Goal: Communication & Community: Answer question/provide support

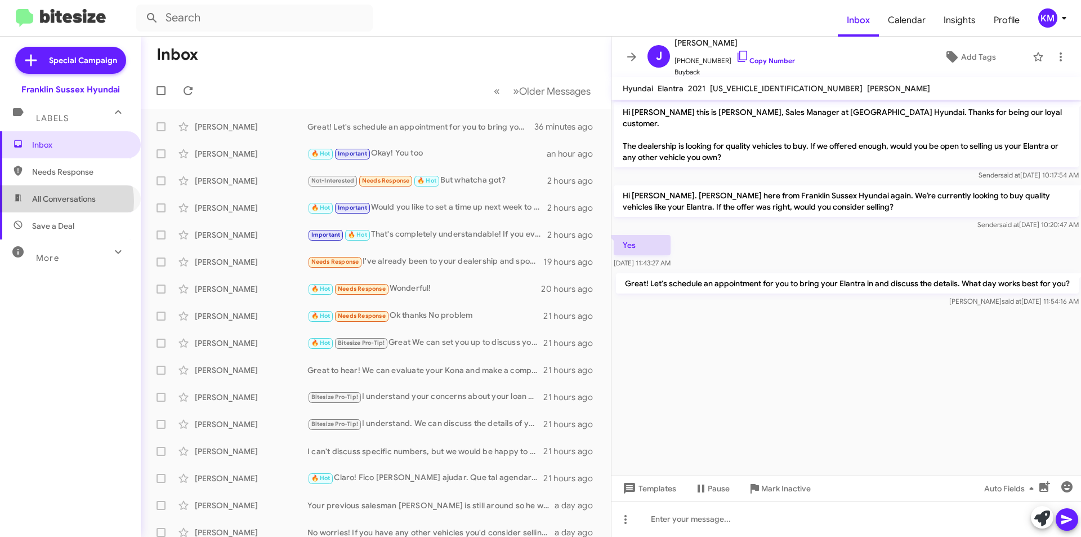
click at [63, 201] on span "All Conversations" at bounding box center [64, 198] width 64 height 11
type input "in:all-conversations"
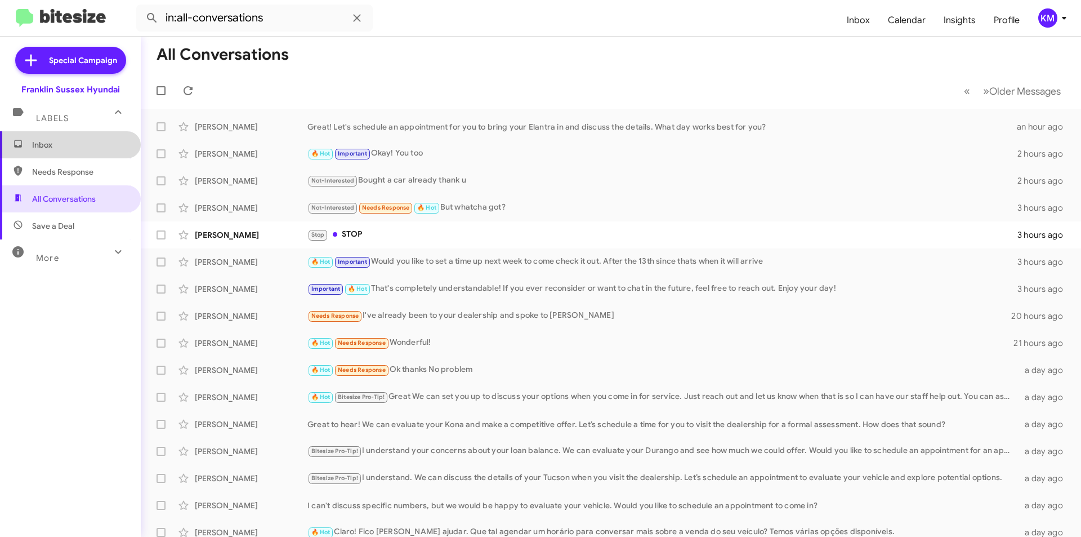
click at [77, 137] on span "Inbox" at bounding box center [70, 144] width 141 height 27
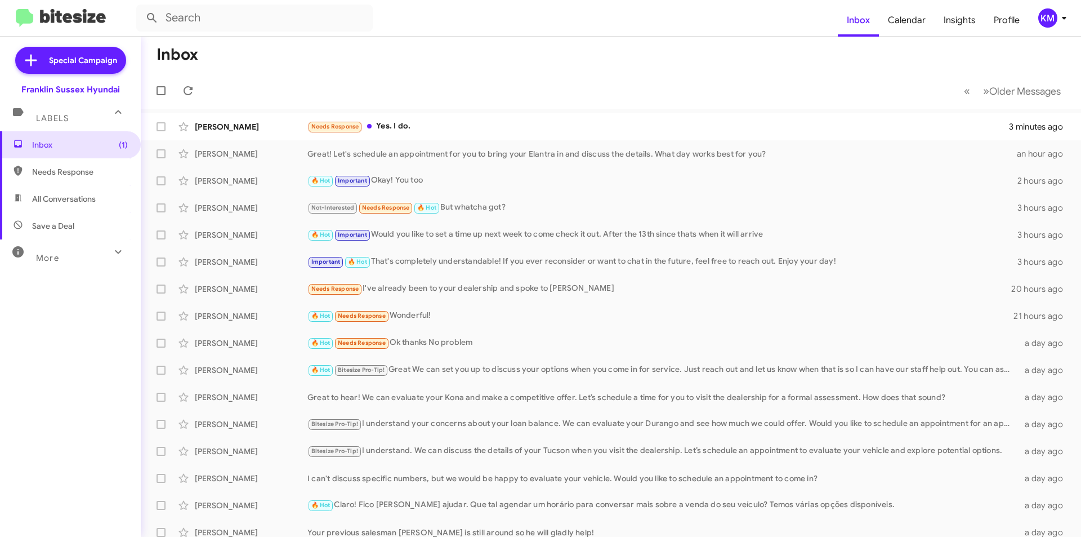
click at [390, 130] on div "Needs Response Yes. I do." at bounding box center [658, 126] width 702 height 13
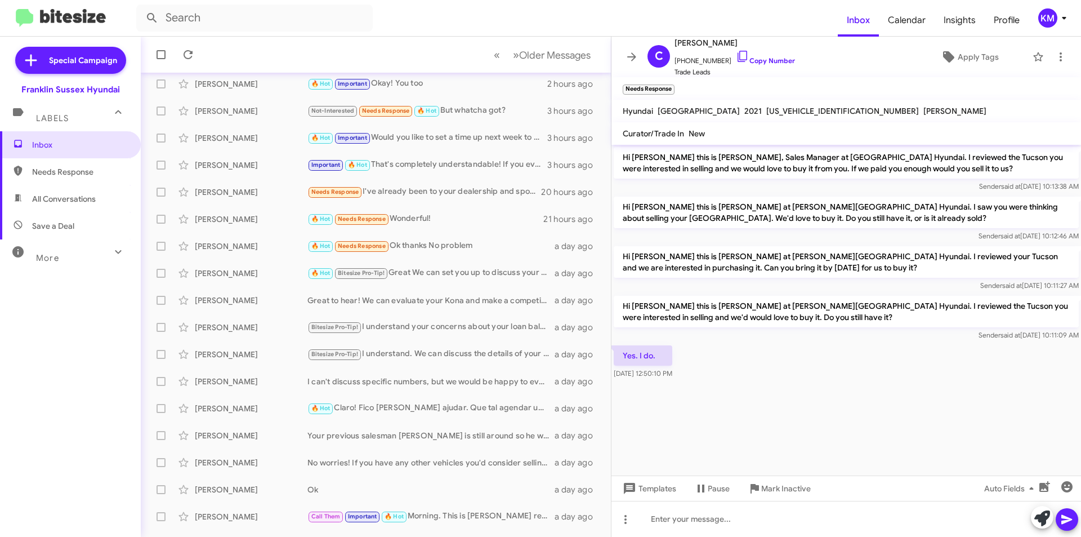
scroll to position [117, 0]
